Goal: Information Seeking & Learning: Check status

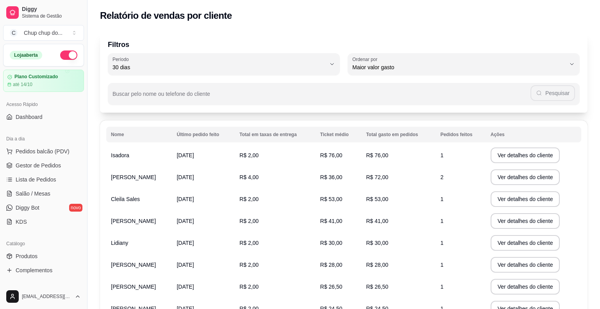
select select "30"
select select "HIGHEST_TOTAL_SPENT_WITH_ORDERS"
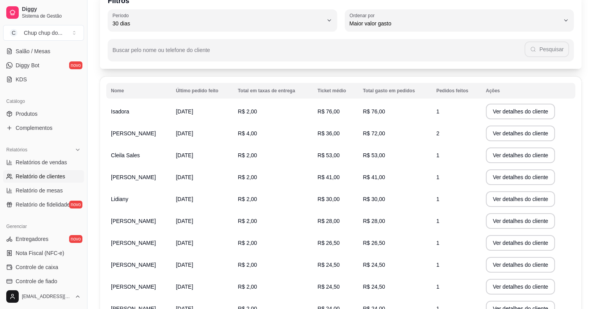
scroll to position [35, 0]
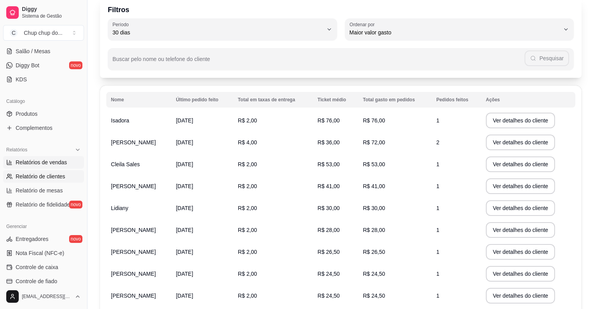
click at [14, 156] on link "Relatórios de vendas" at bounding box center [43, 162] width 81 height 13
select select "ALL"
select select "0"
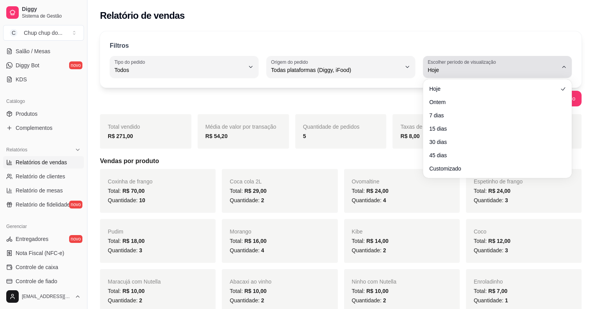
click at [449, 73] on span "Hoje" at bounding box center [493, 70] width 130 height 8
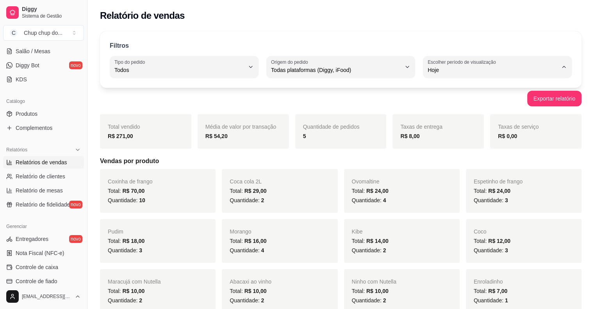
click at [449, 103] on span "Ontem" at bounding box center [493, 100] width 123 height 7
type input "1"
select select "1"
